Goal: Information Seeking & Learning: Learn about a topic

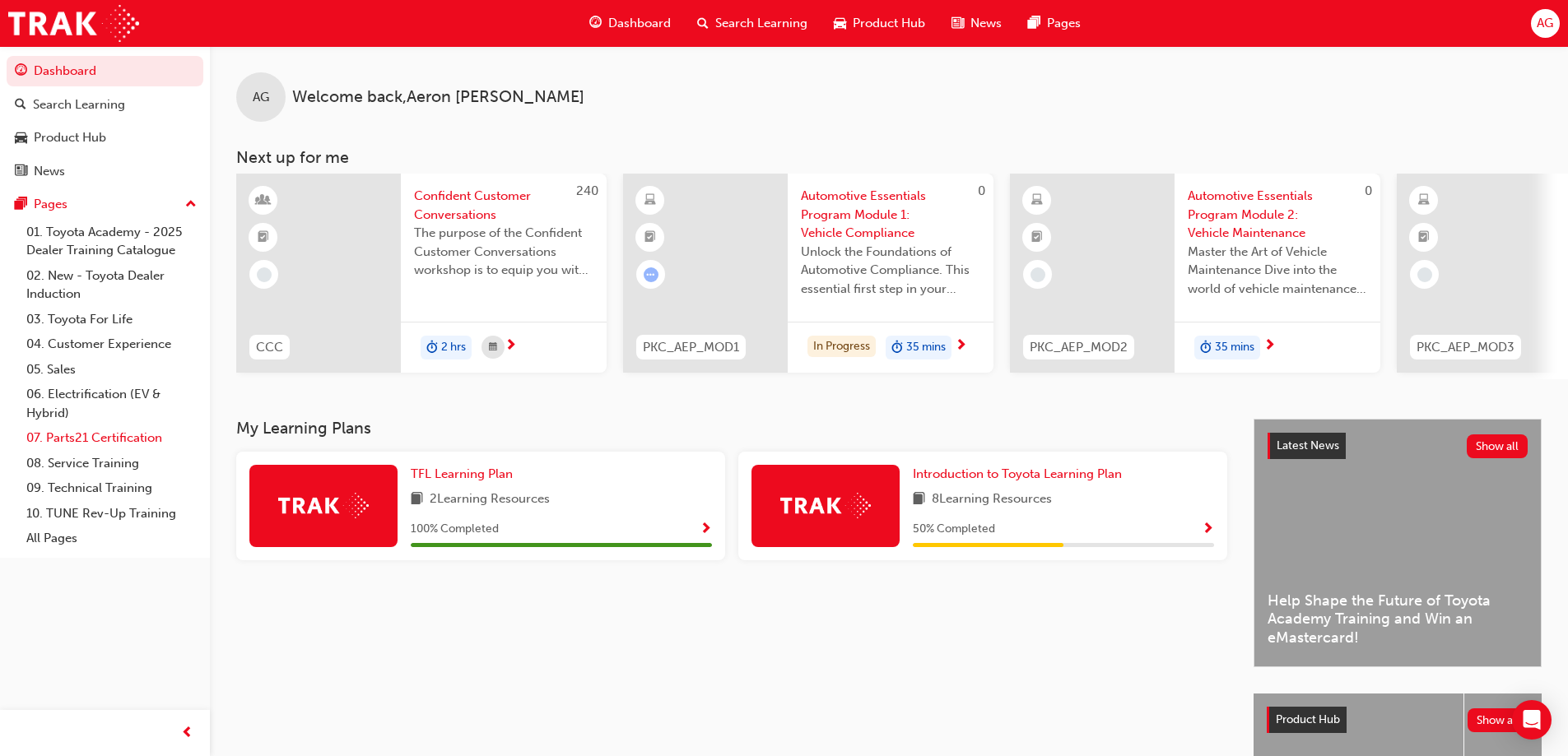
click at [118, 432] on link "07. Parts21 Certification" at bounding box center [111, 439] width 183 height 26
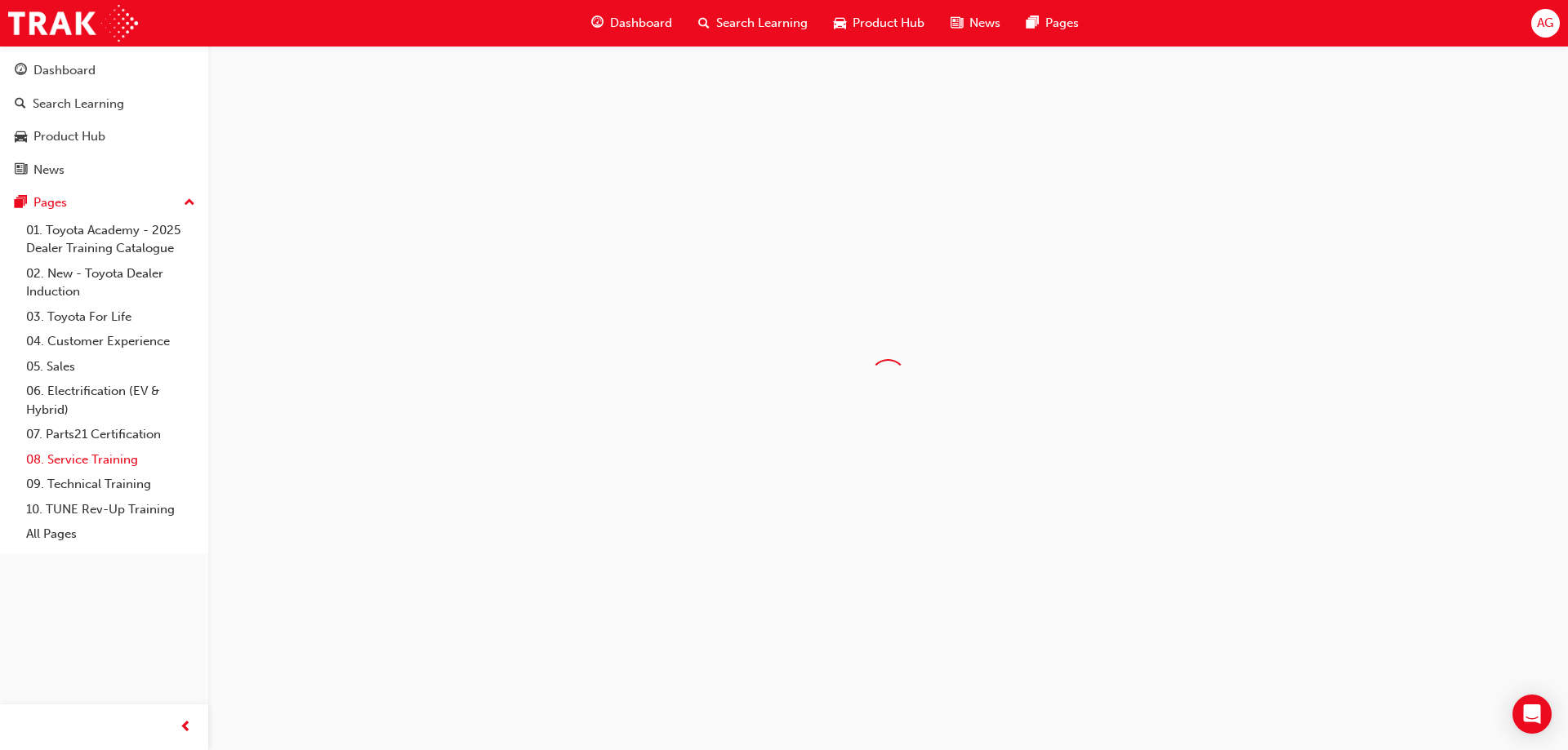
click at [109, 467] on link "08. Service Training" at bounding box center [111, 460] width 182 height 26
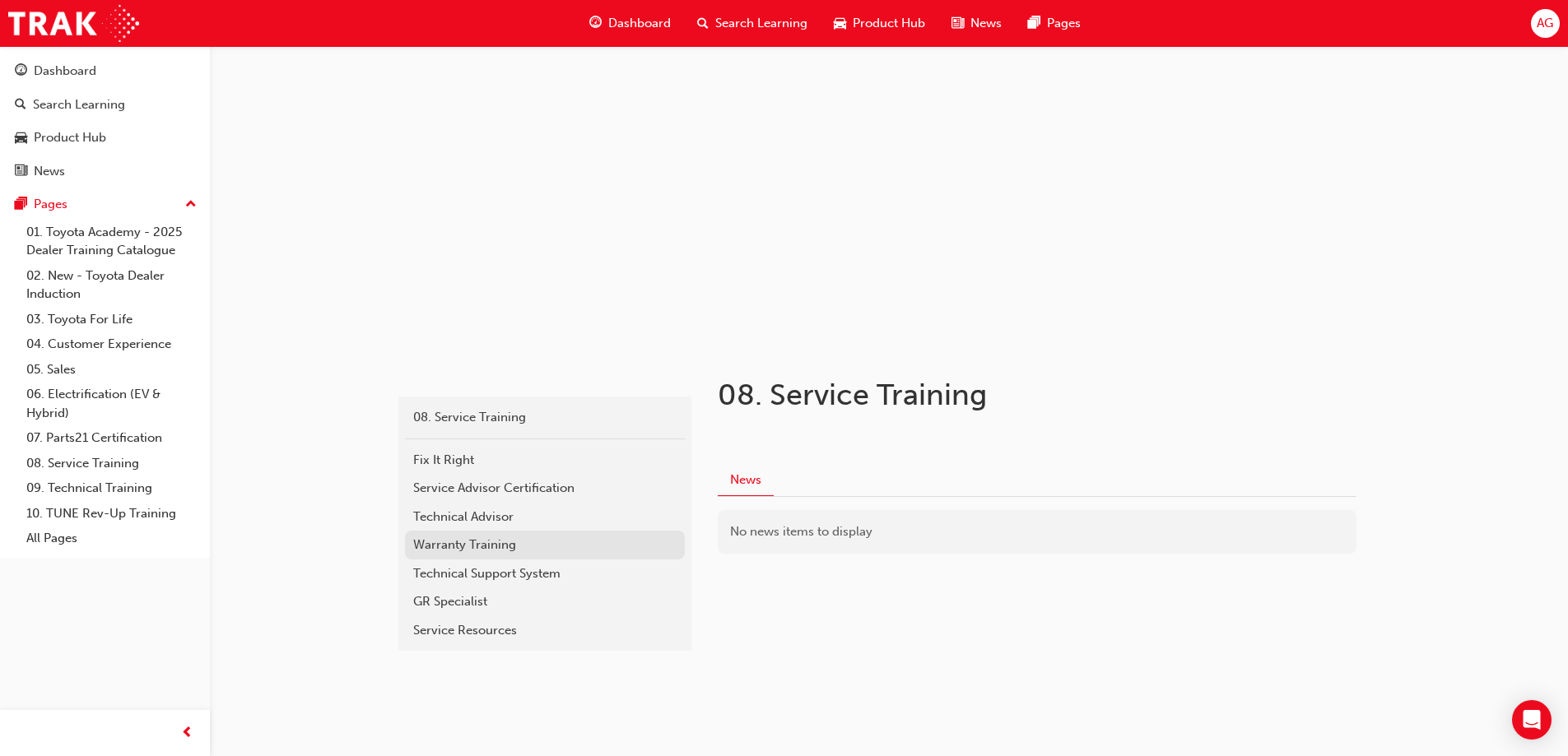
scroll to position [33, 0]
click at [525, 486] on div "Service Advisor Certification" at bounding box center [544, 486] width 264 height 19
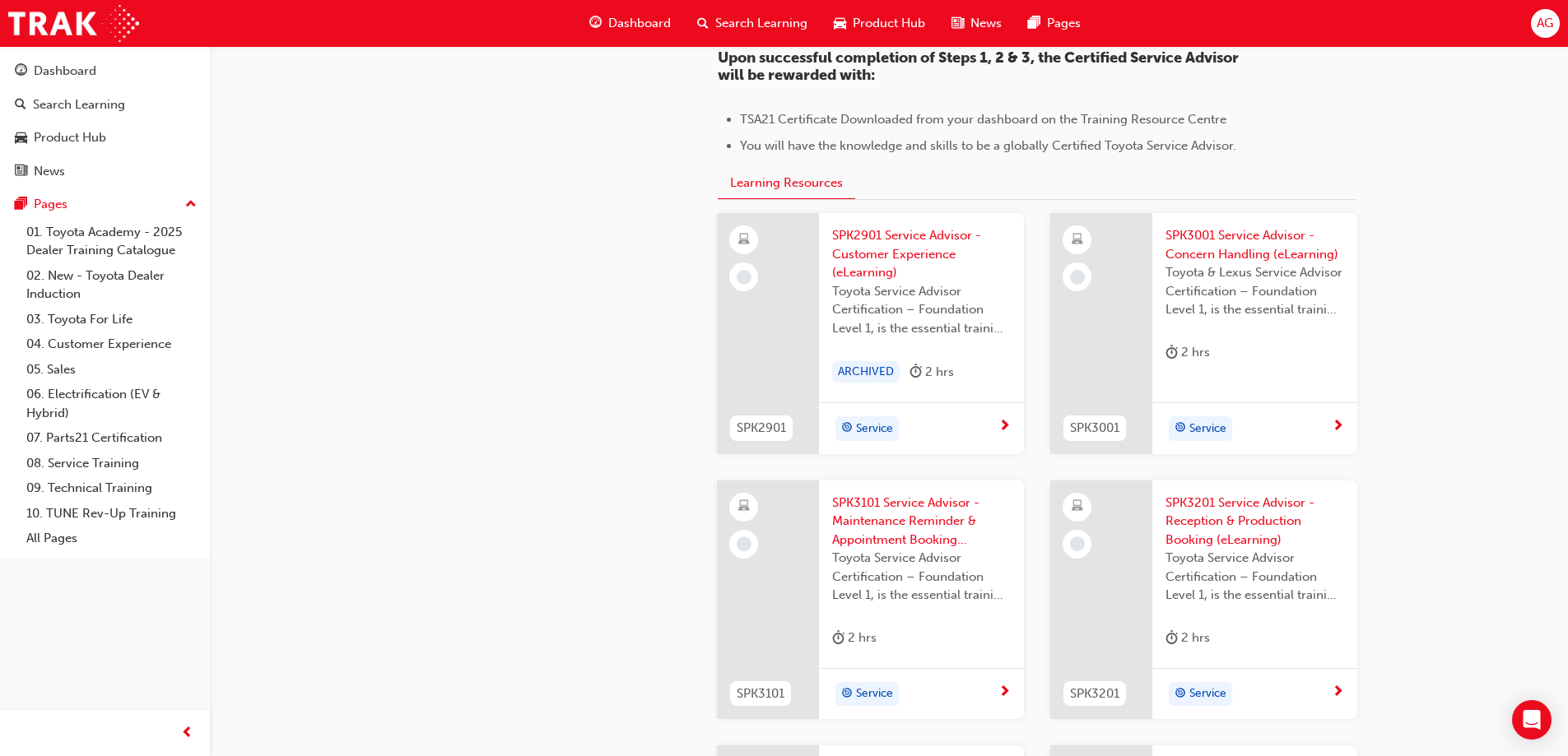
scroll to position [1645, 0]
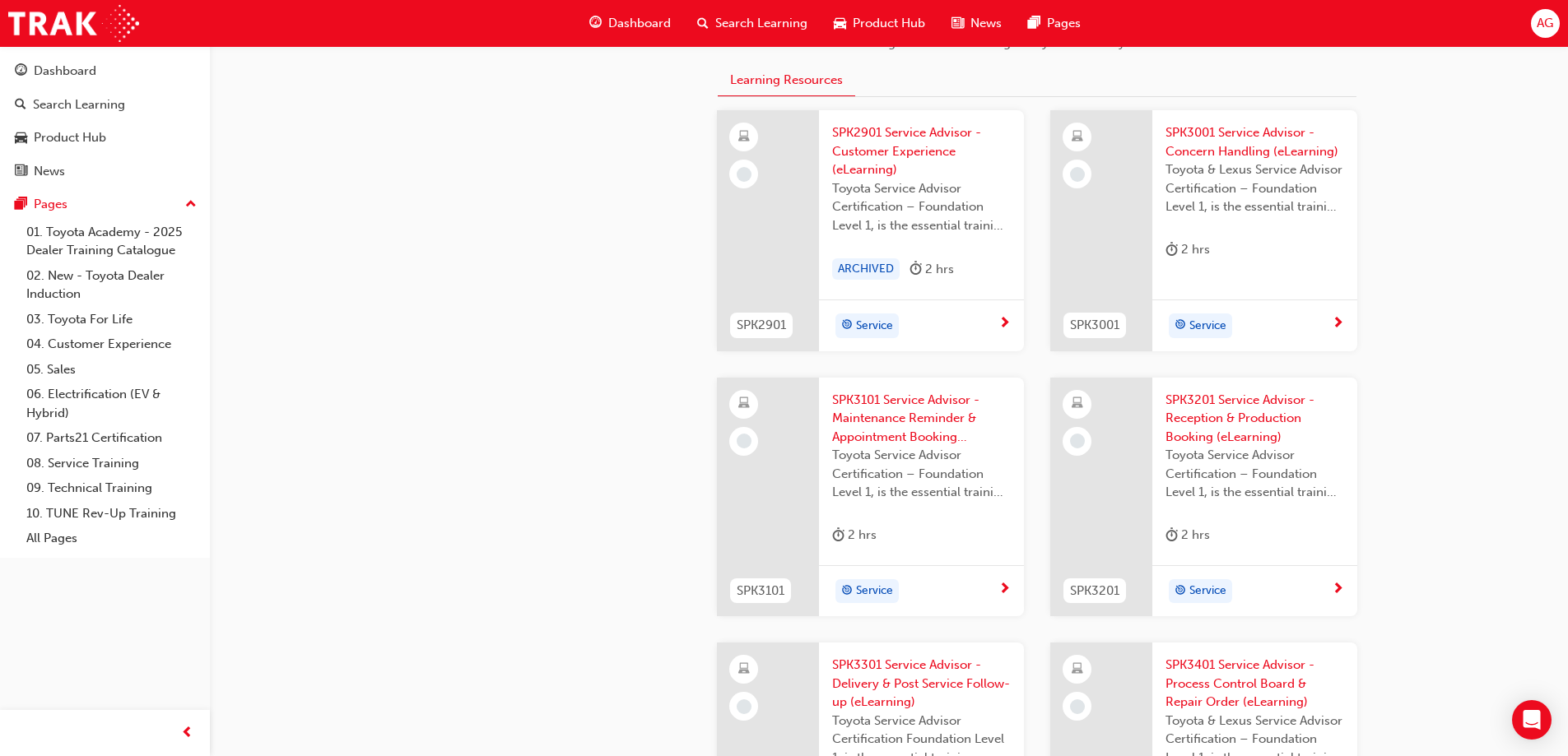
click at [892, 136] on span "SPK2901 Service Advisor - Customer Experience (eLearning)" at bounding box center [920, 151] width 178 height 56
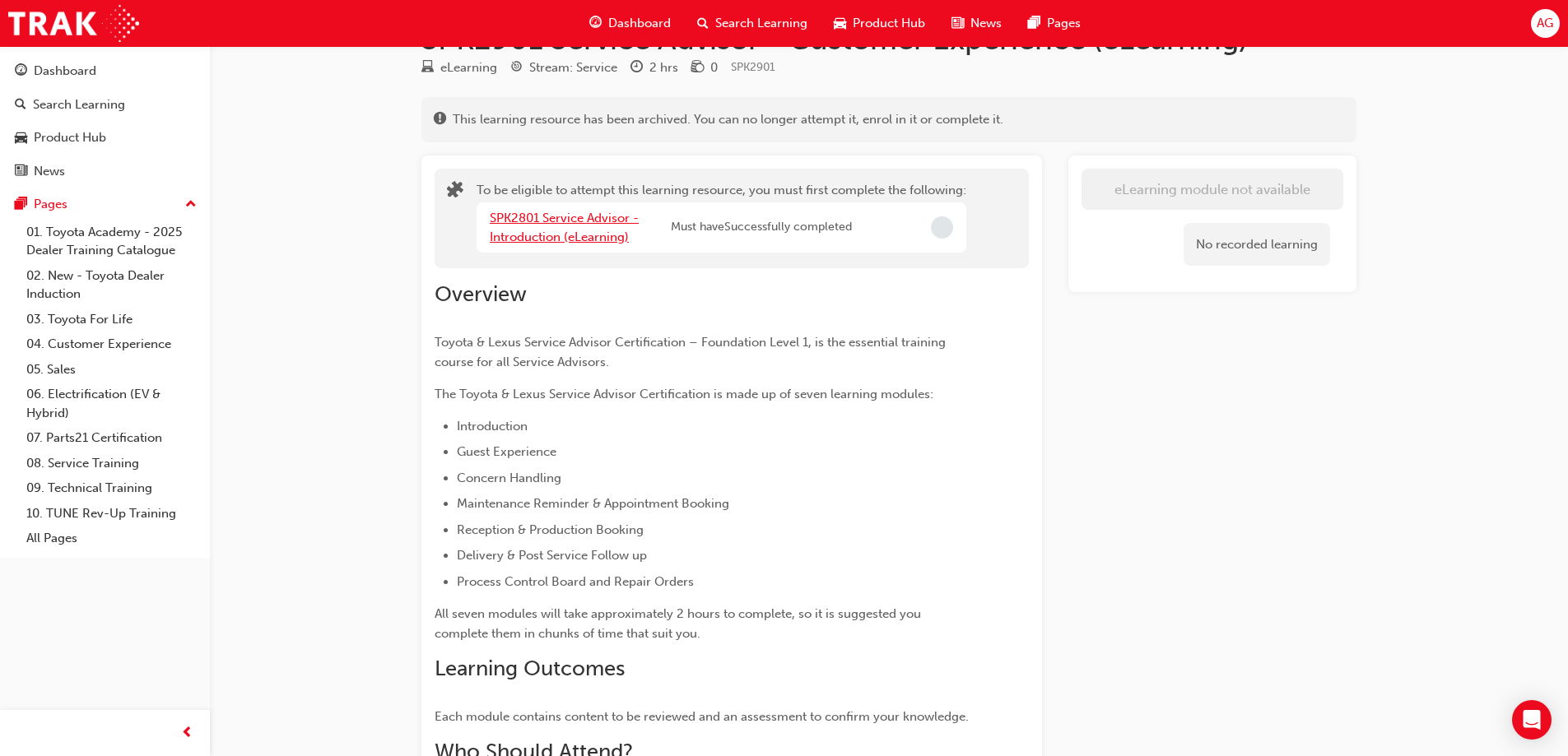
scroll to position [164, 0]
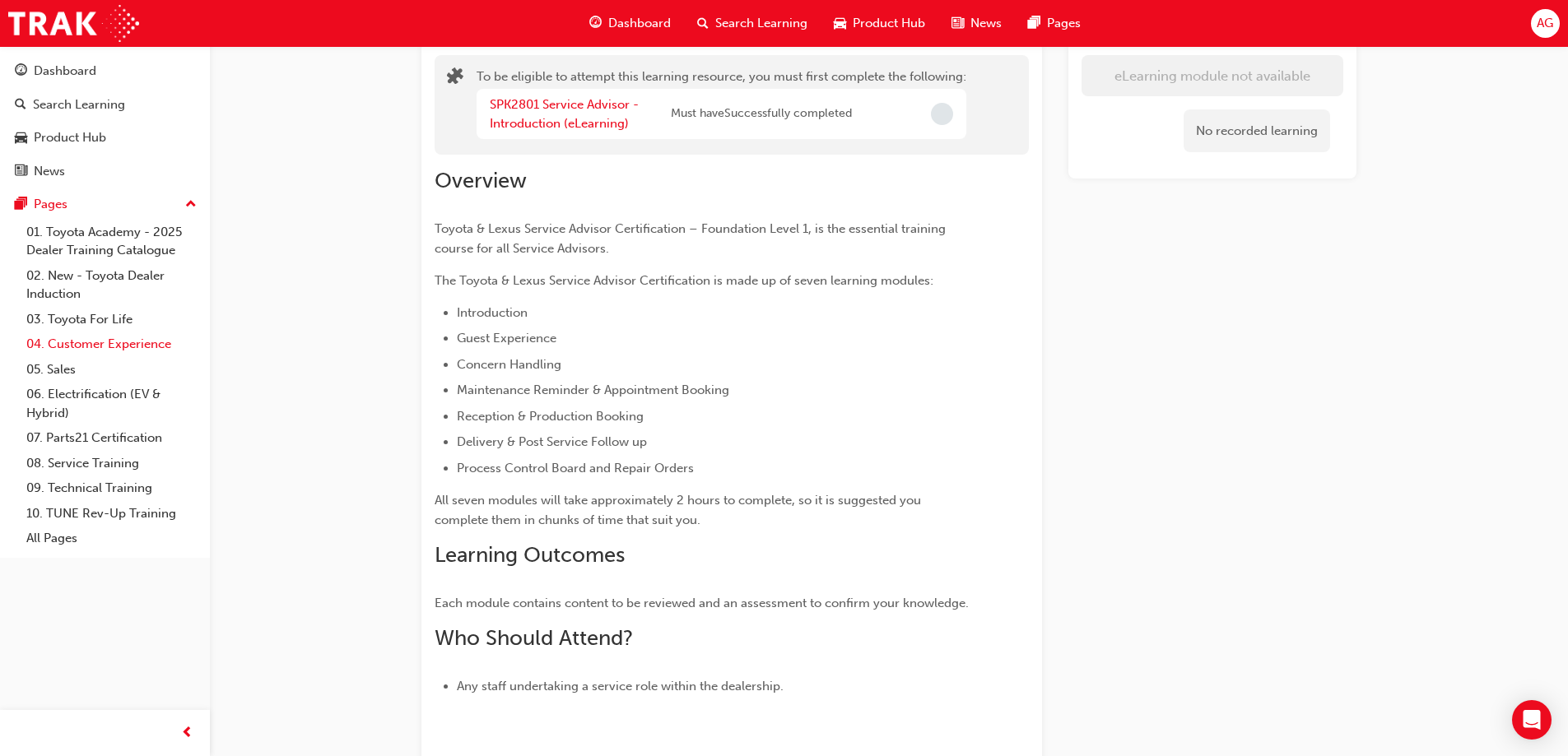
click at [139, 350] on link "04. Customer Experience" at bounding box center [111, 344] width 183 height 26
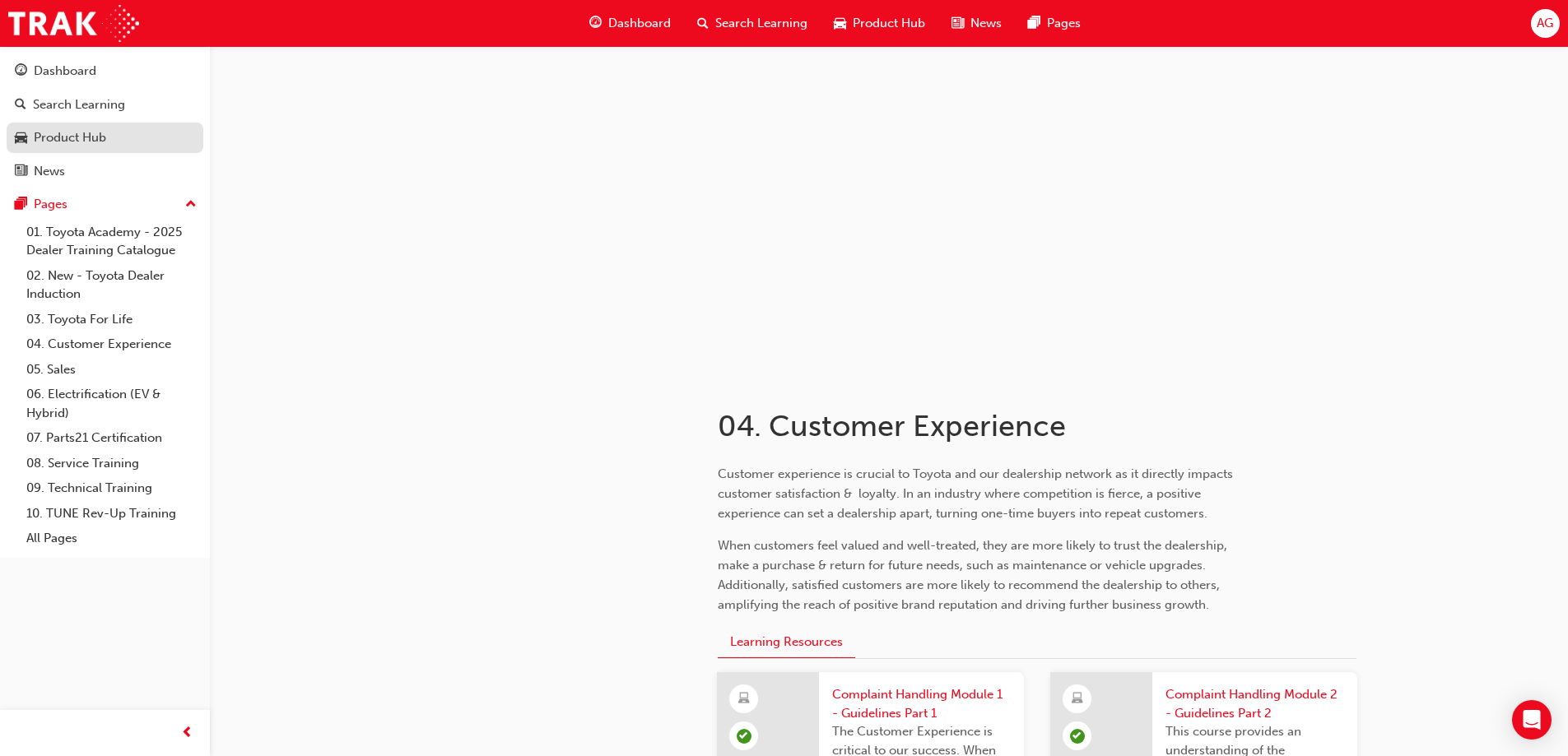
click at [159, 129] on div "Product Hub" at bounding box center [104, 137] width 180 height 21
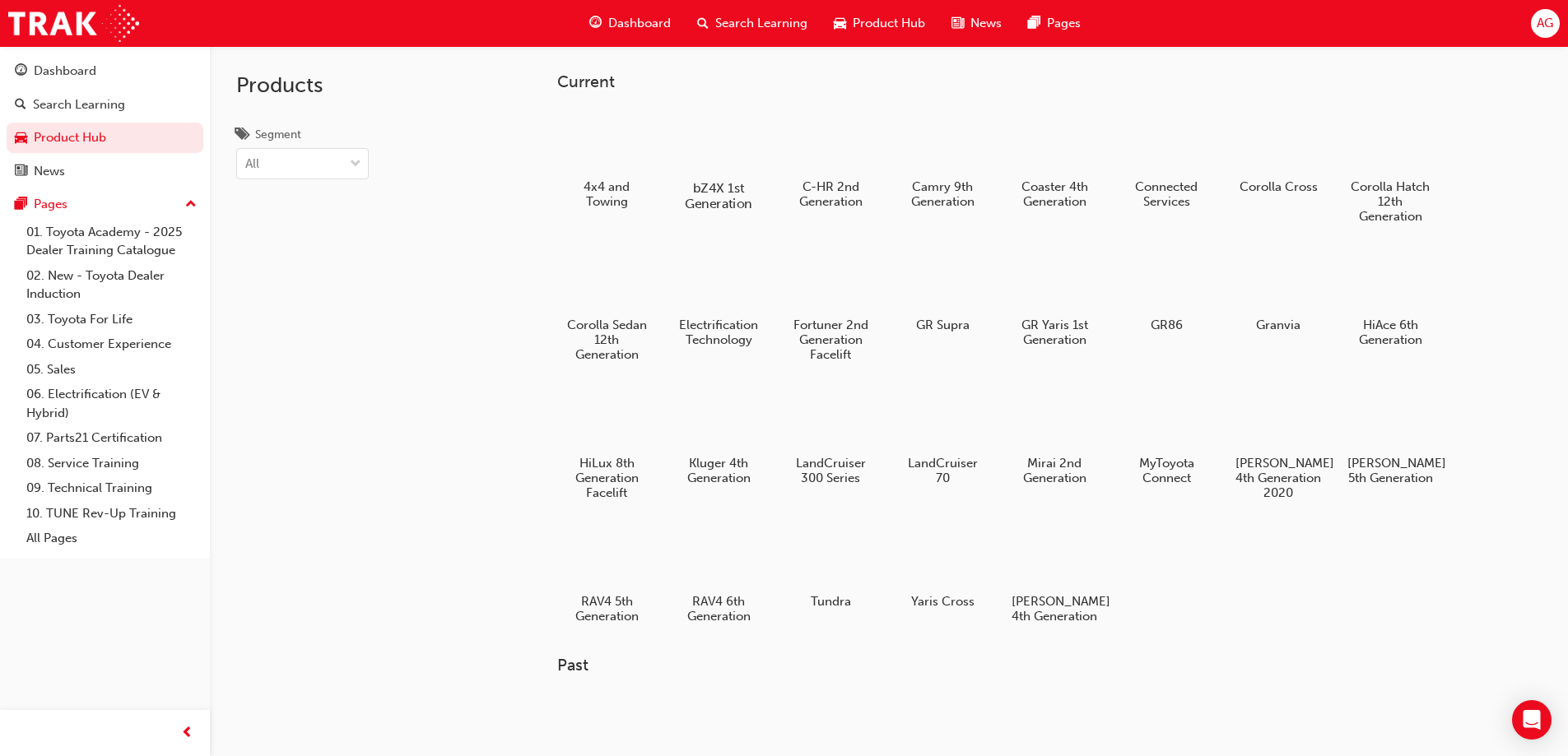
click at [750, 161] on div at bounding box center [718, 139] width 92 height 65
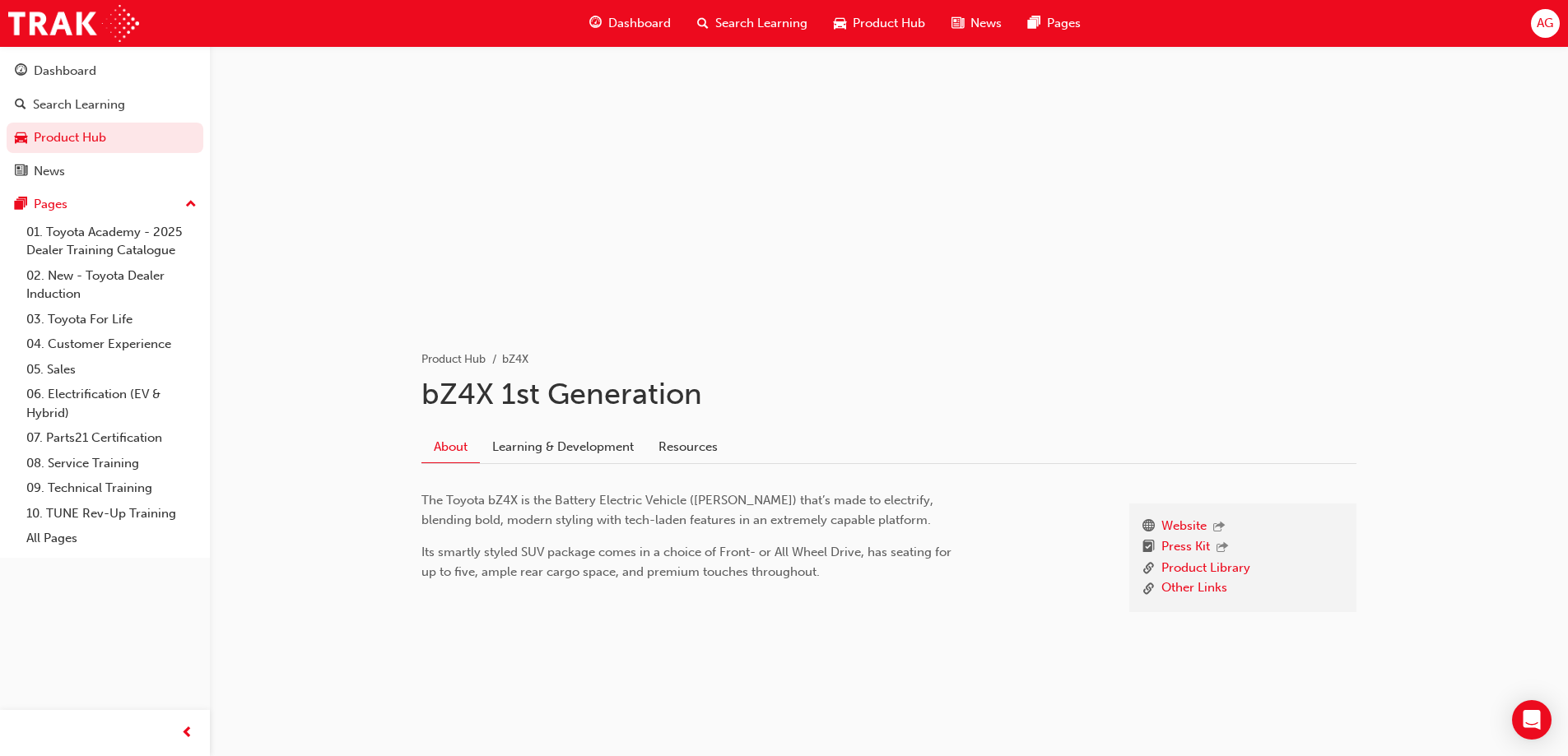
scroll to position [55, 0]
click at [531, 440] on link "Learning & Development" at bounding box center [562, 444] width 166 height 31
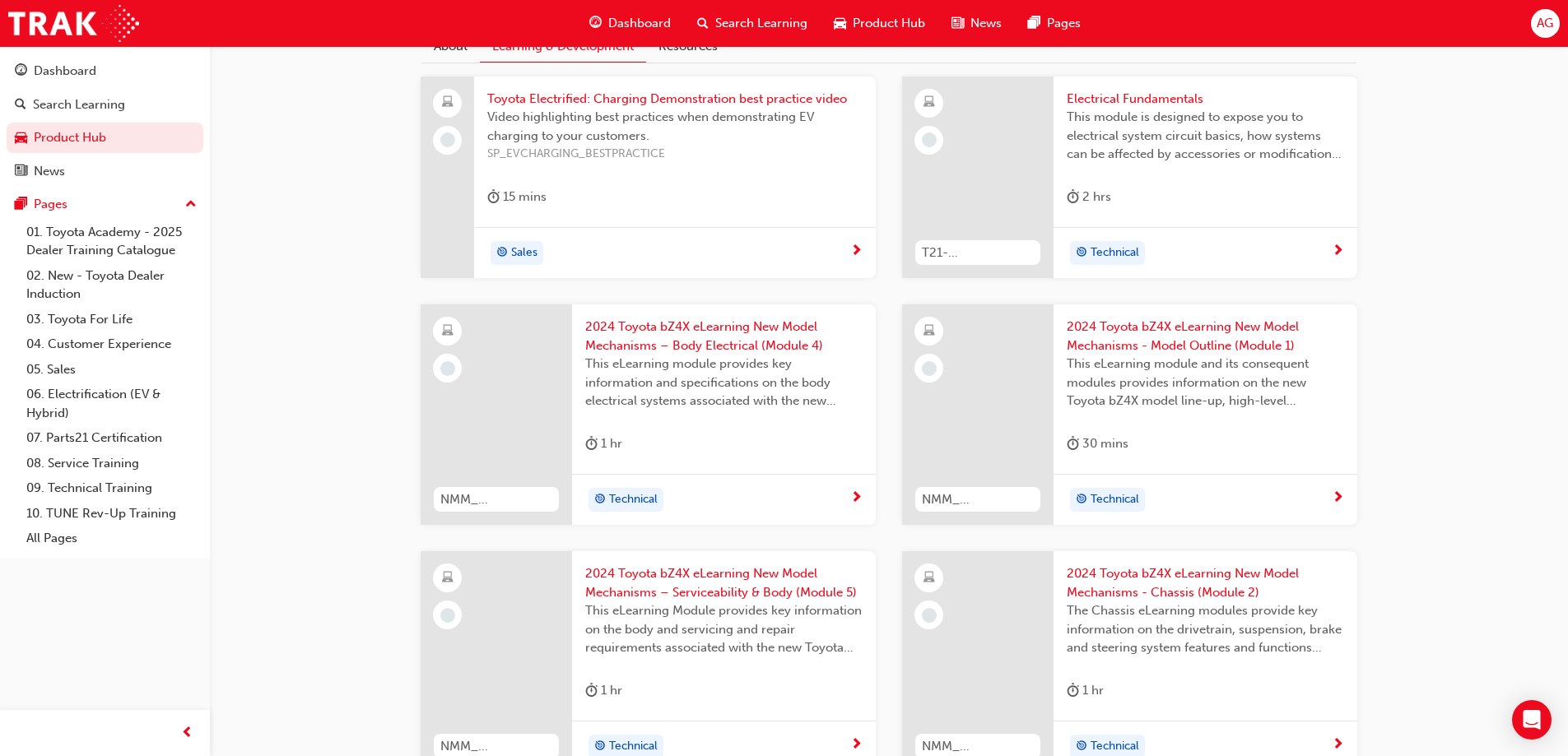
scroll to position [570, 0]
